Goal: Use online tool/utility

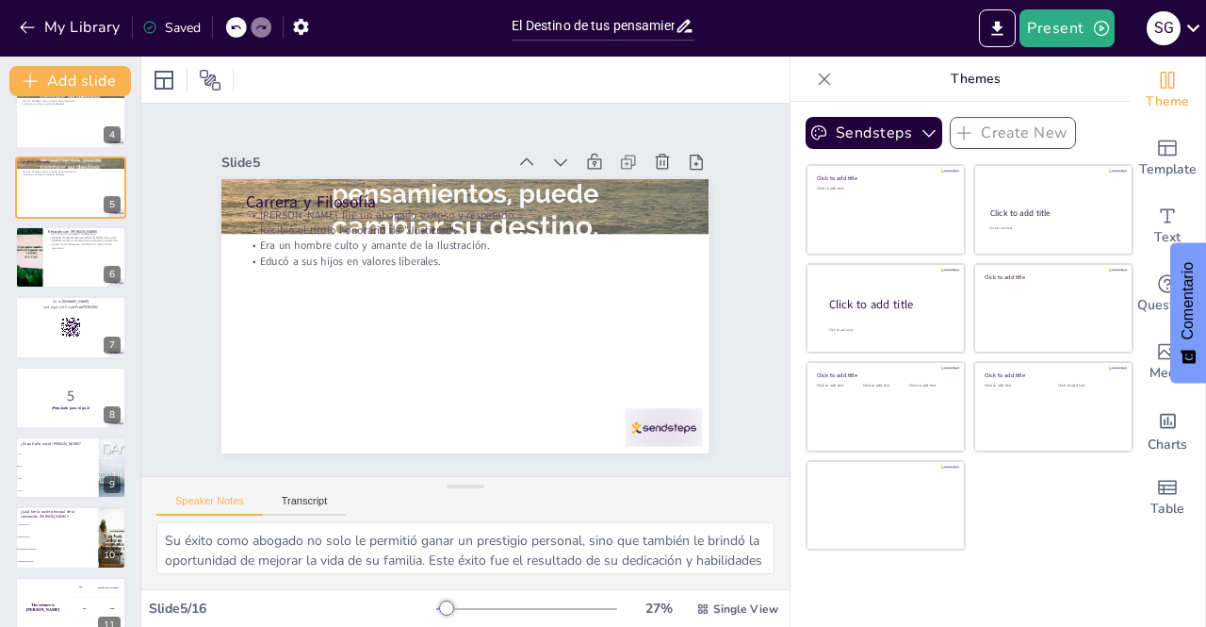
scroll to position [285, 0]
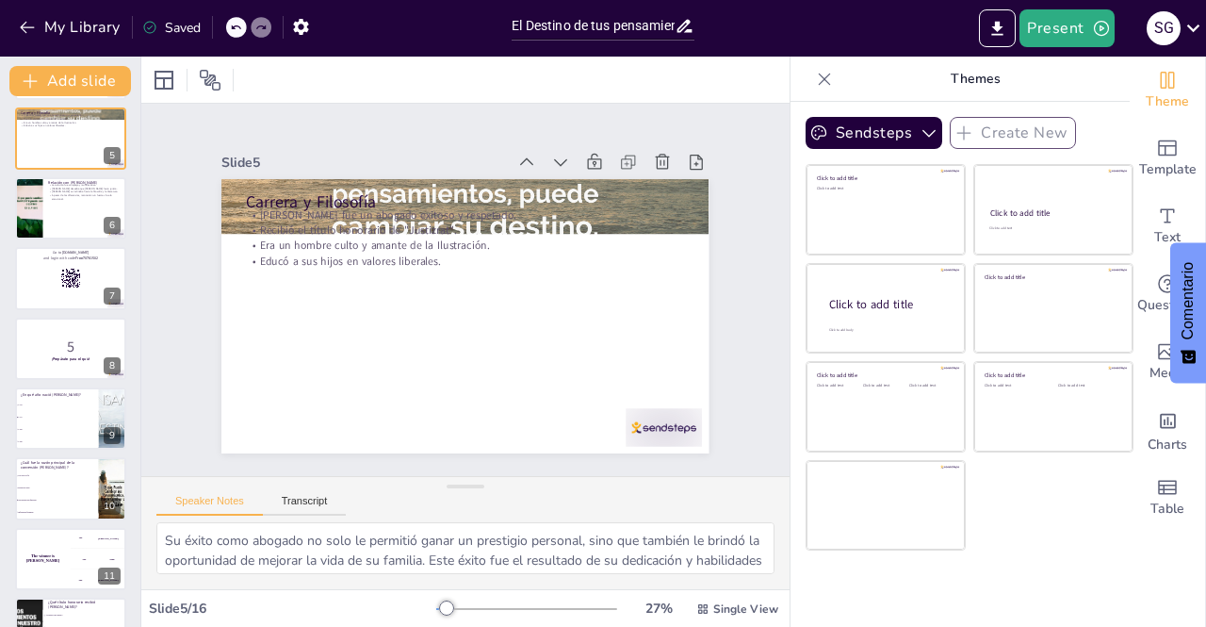
checkbox input "true"
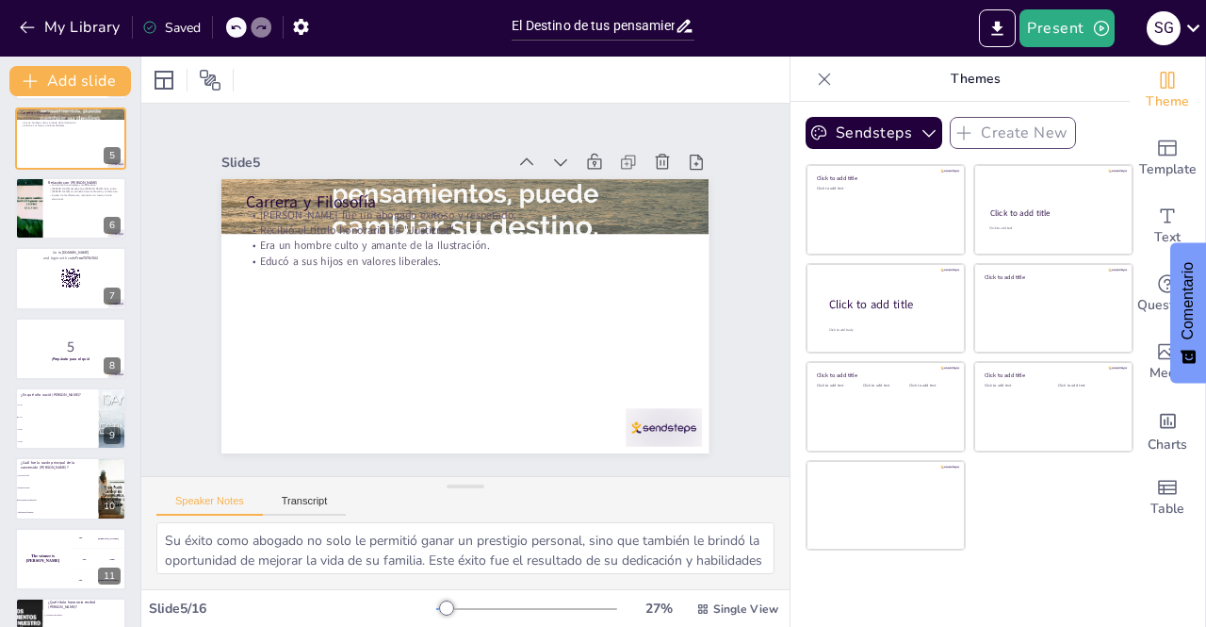
checkbox input "true"
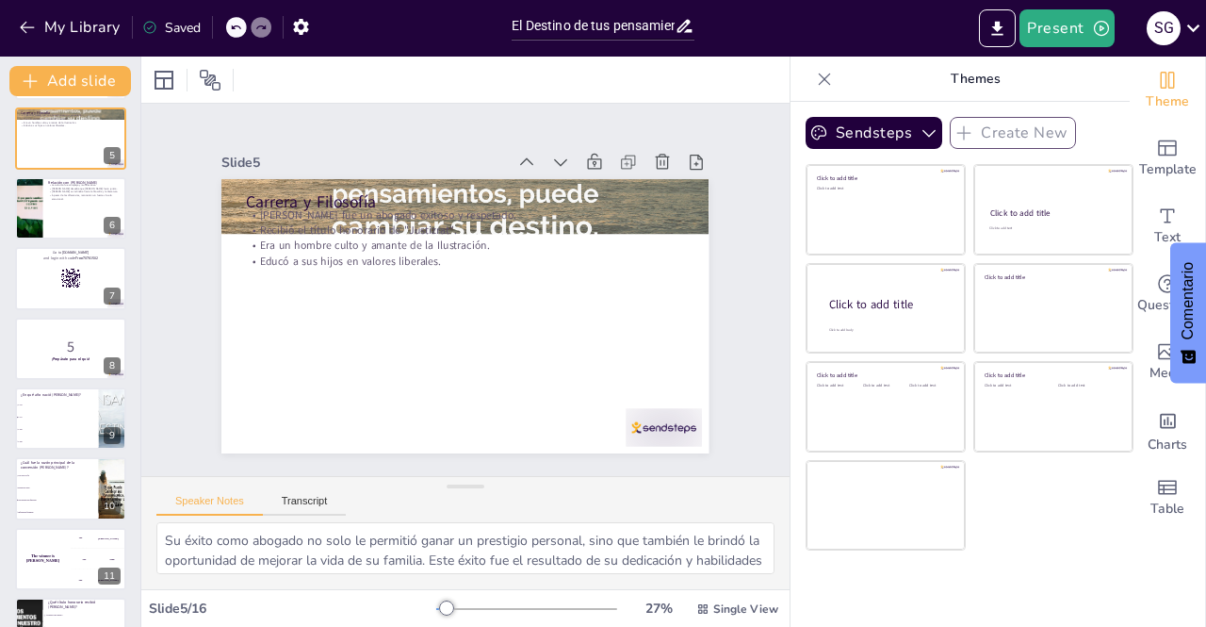
checkbox input "true"
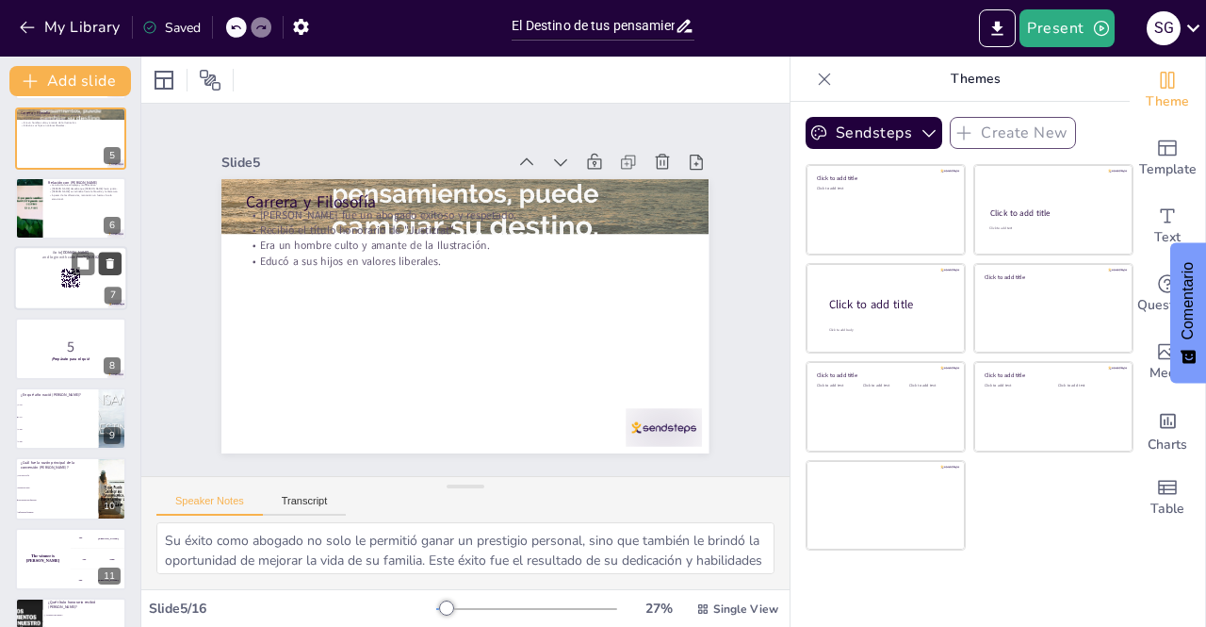
checkbox input "true"
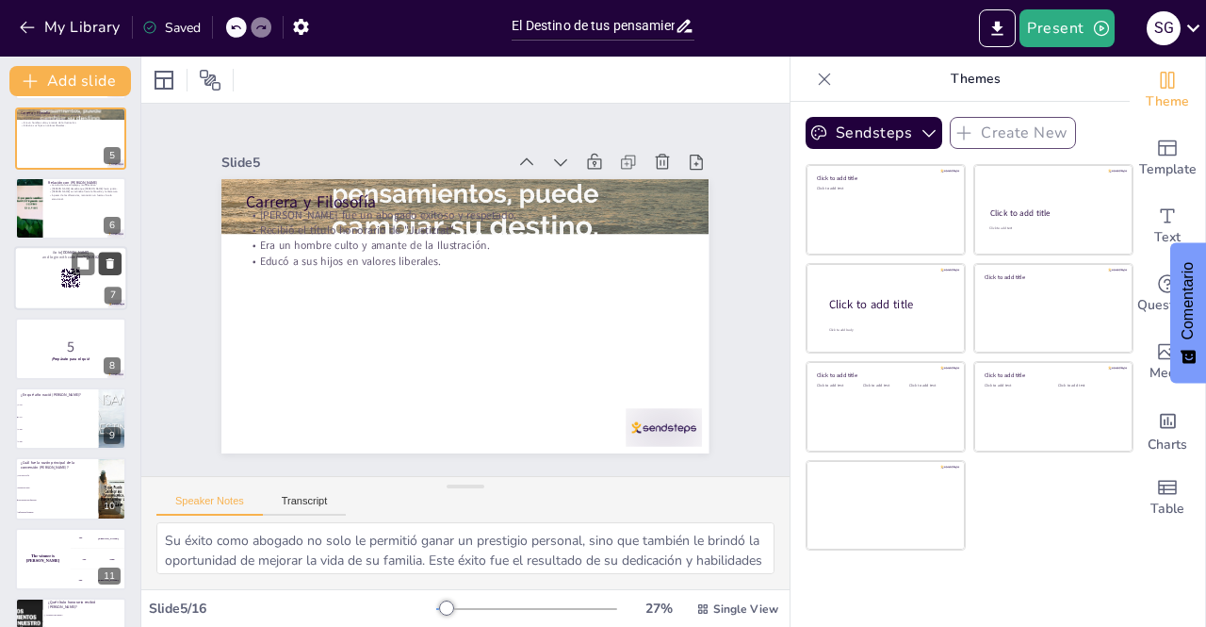
checkbox input "true"
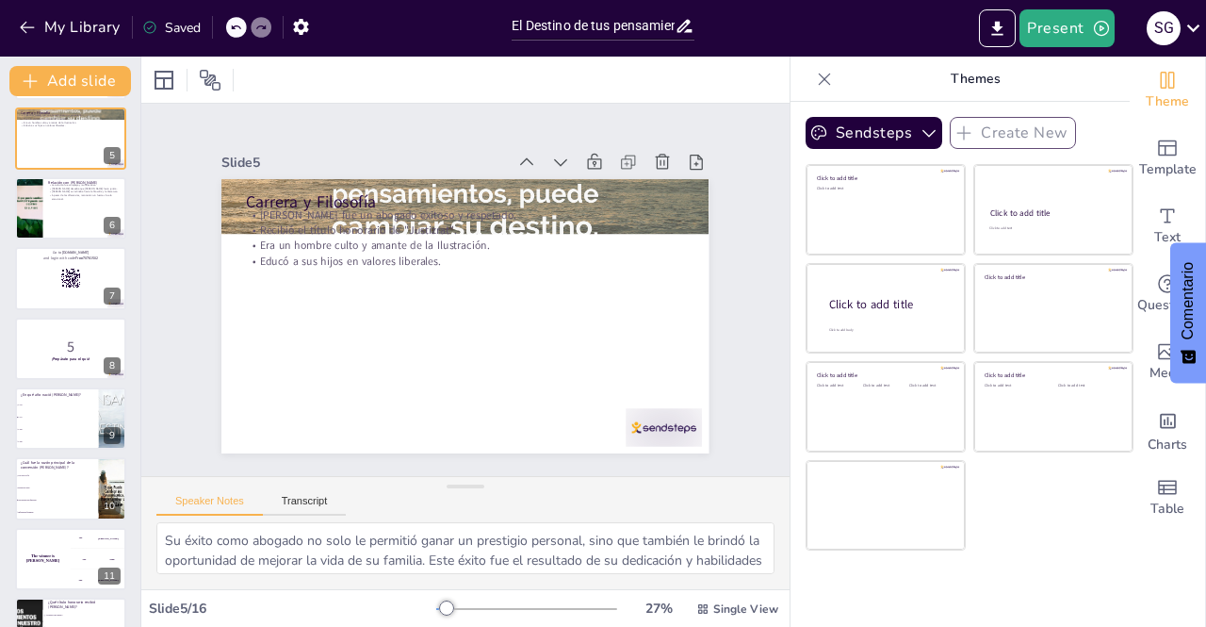
checkbox input "true"
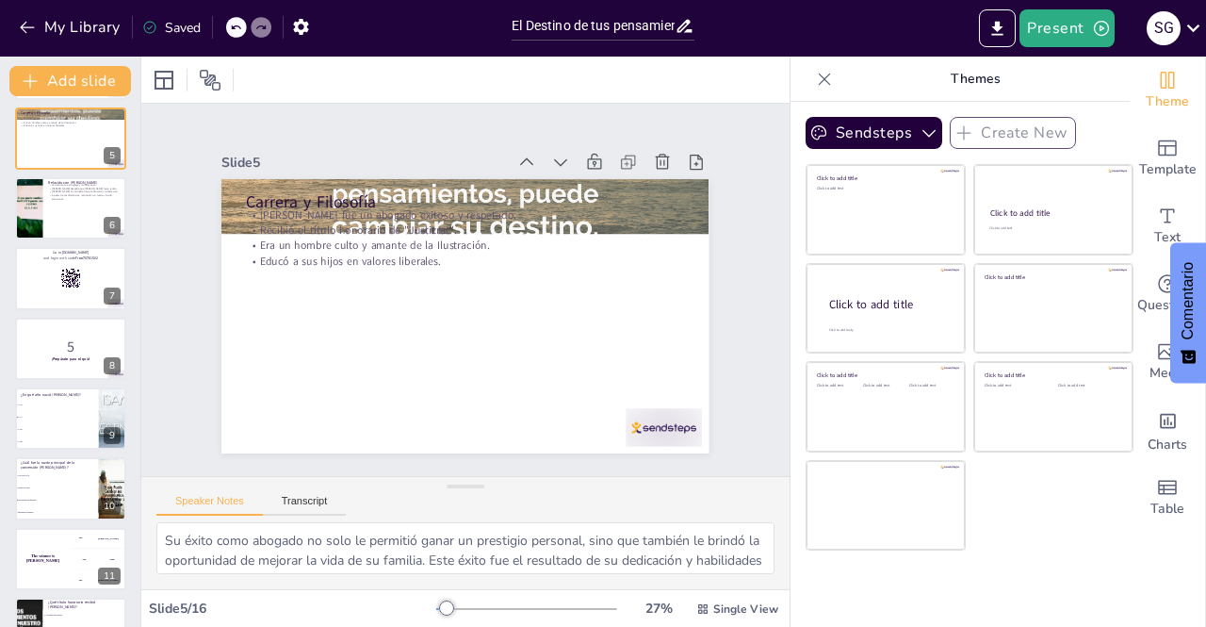
checkbox input "true"
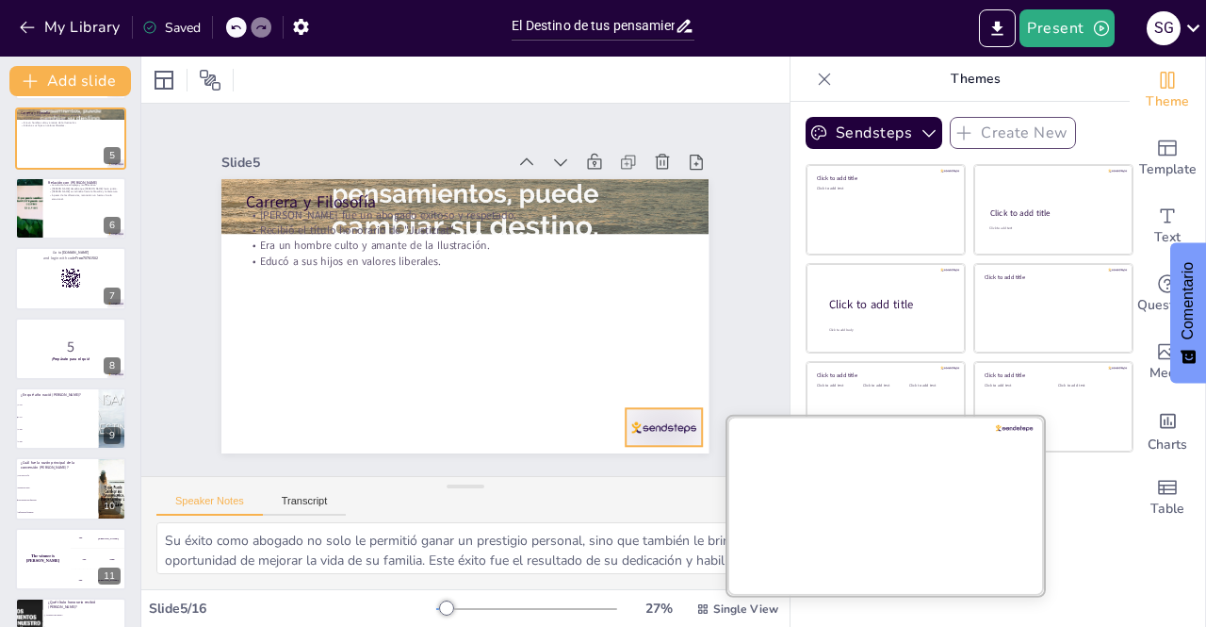
checkbox input "true"
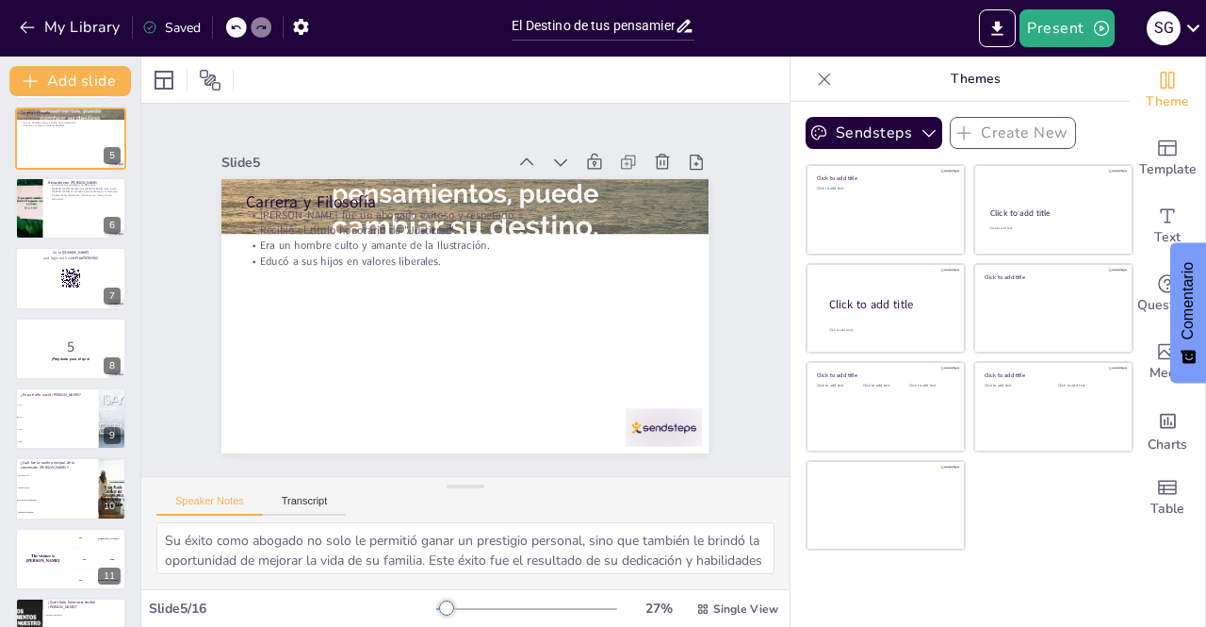
checkbox input "true"
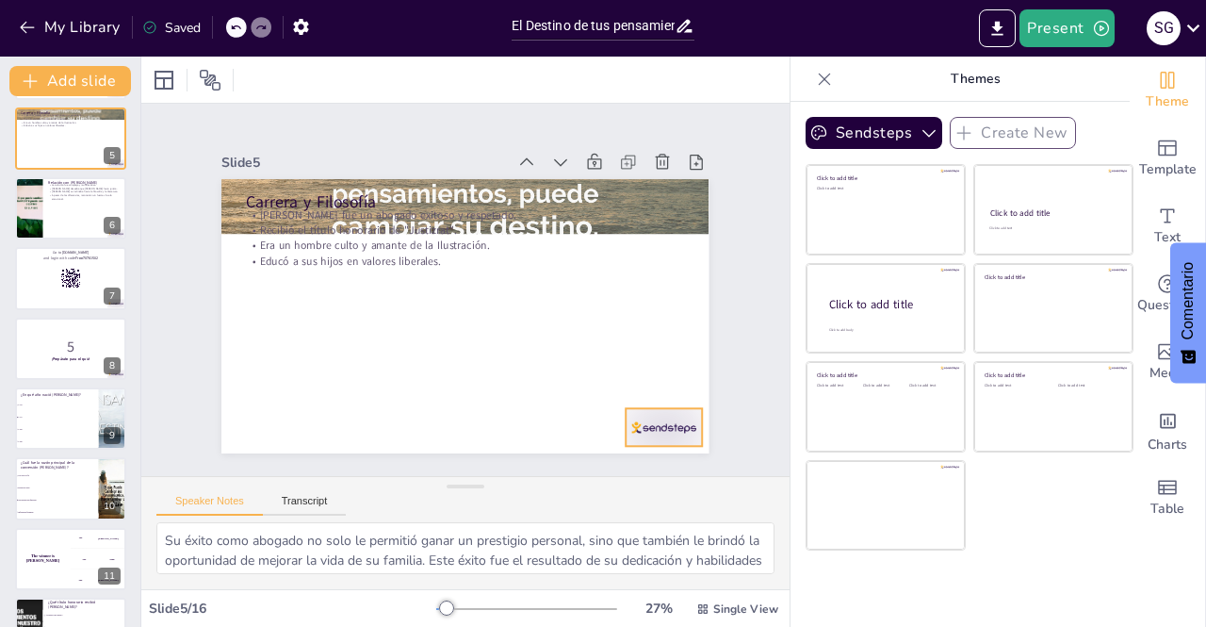
checkbox input "true"
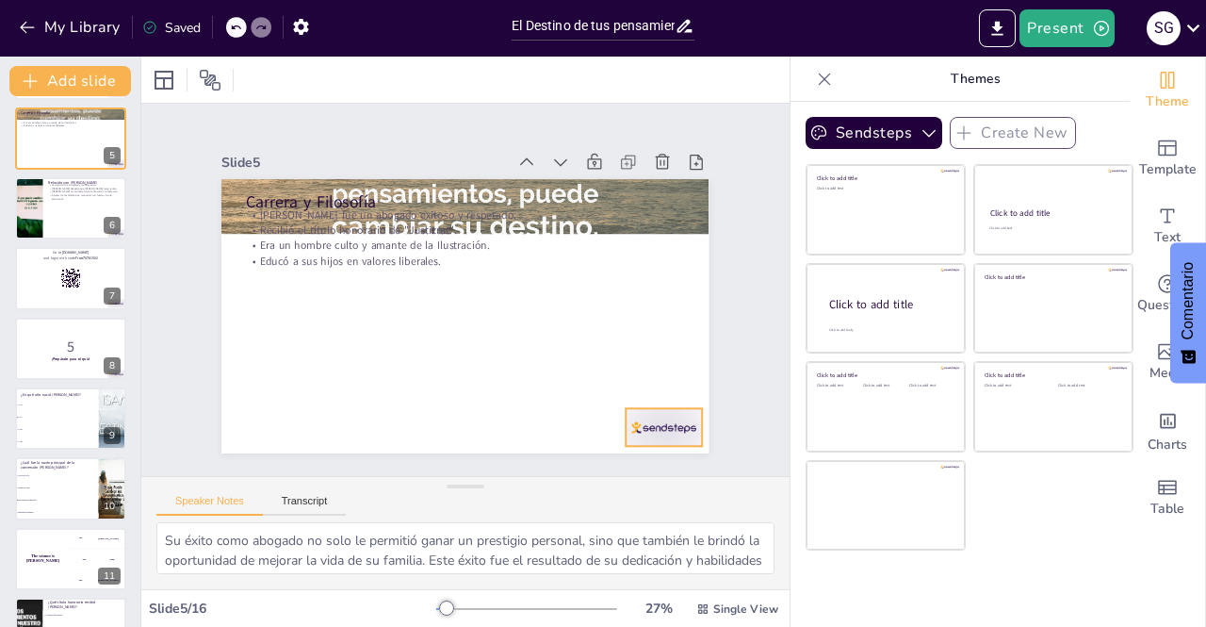
checkbox input "true"
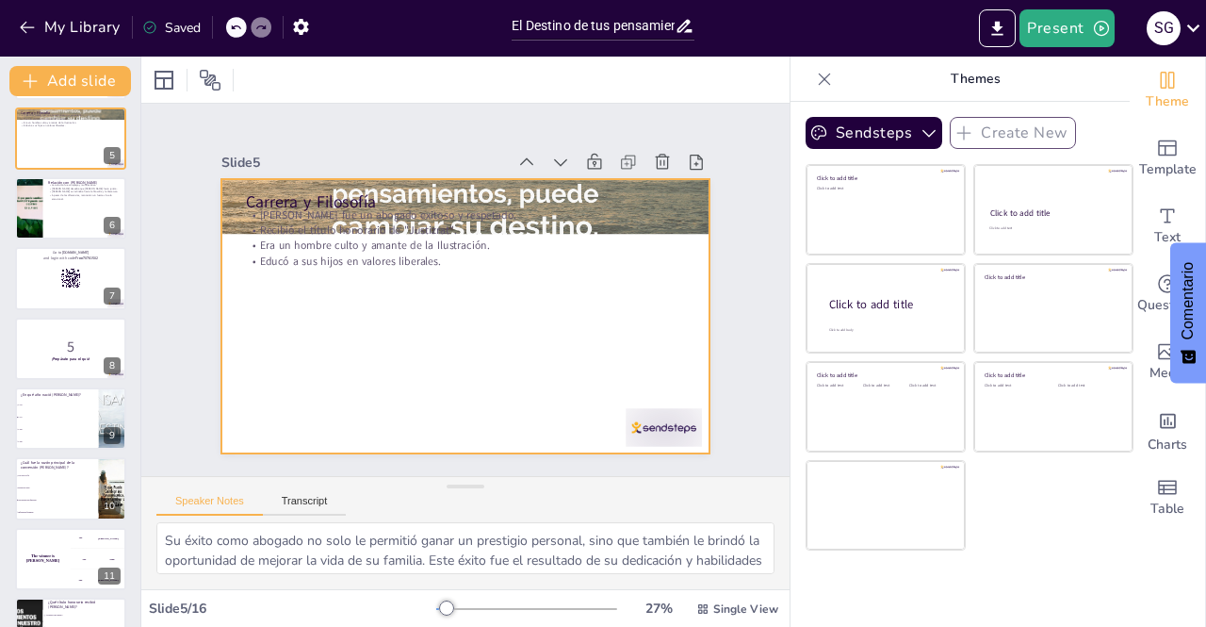
checkbox input "true"
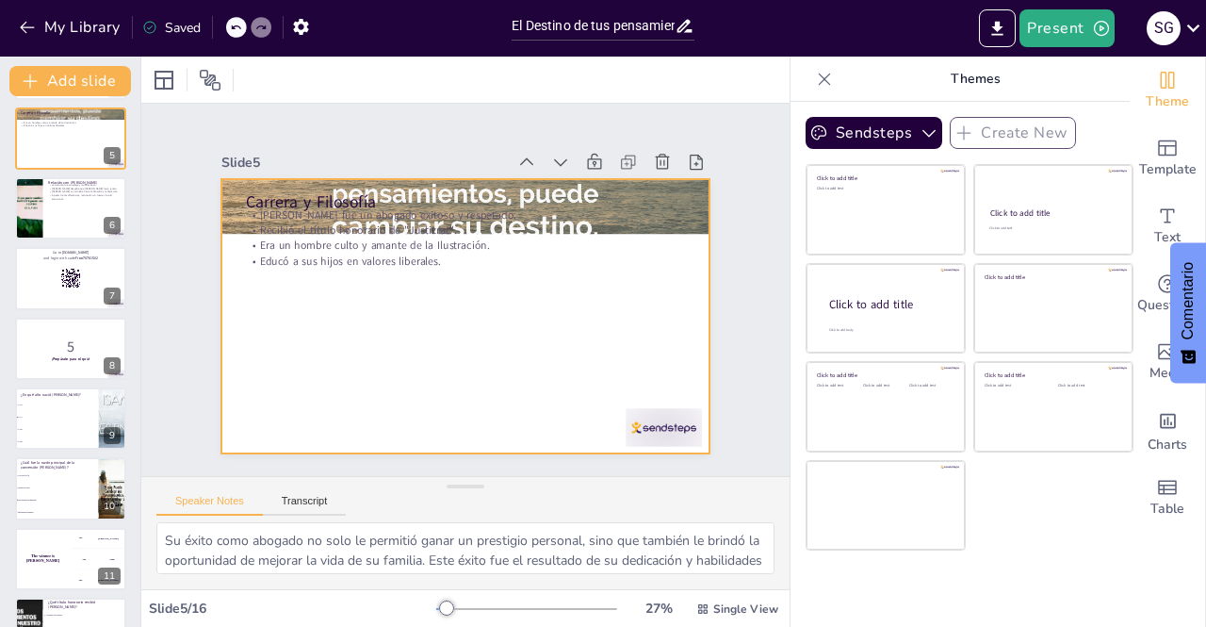
checkbox input "true"
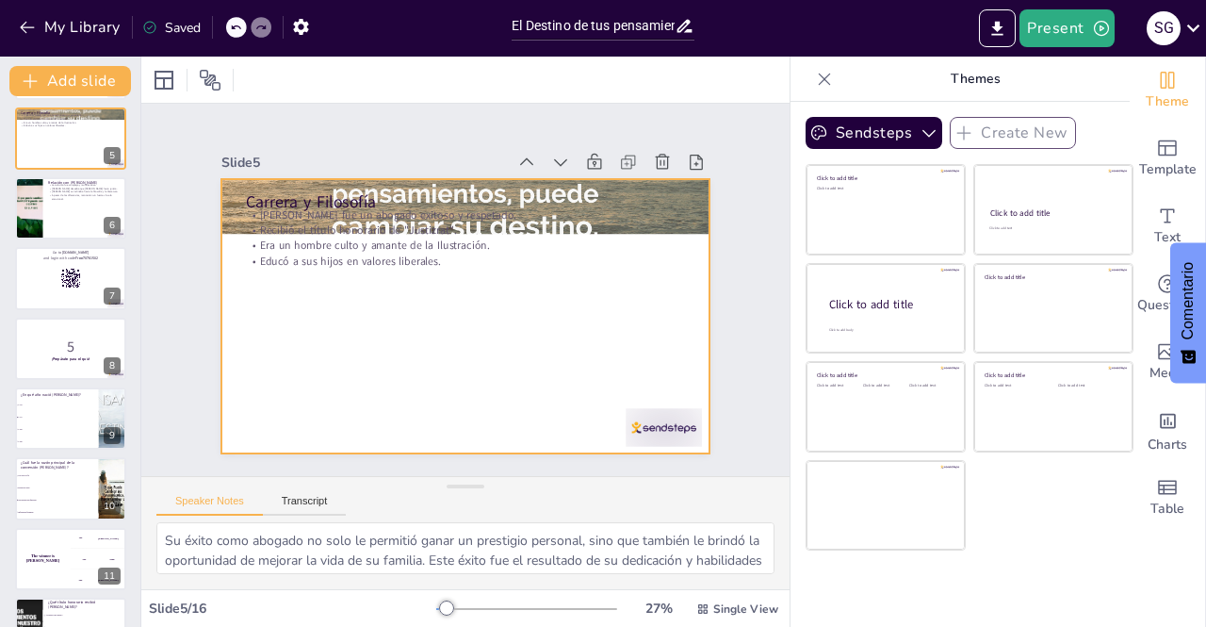
checkbox input "true"
